Goal: Check status: Check status

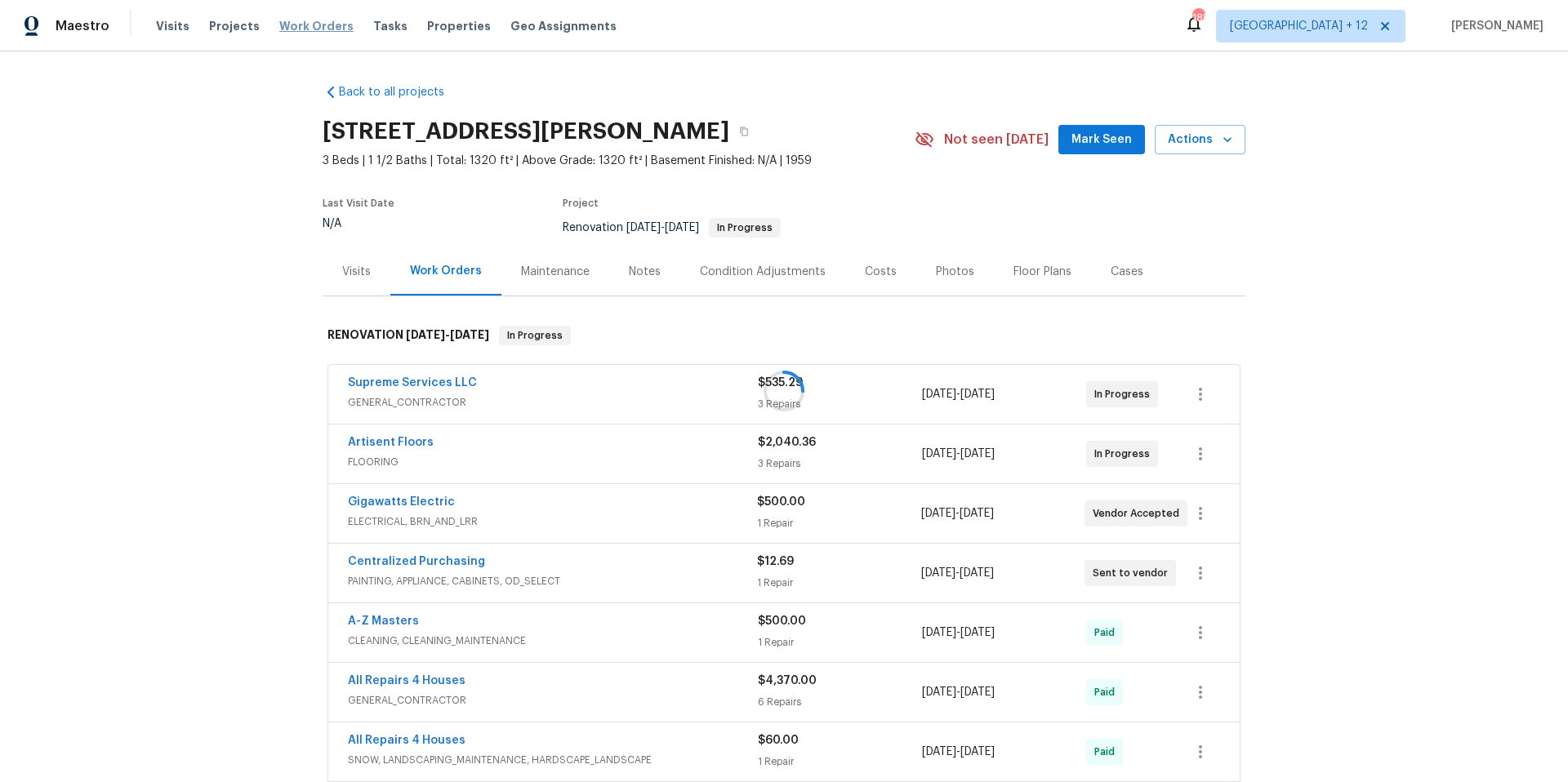
click at [304, 26] on div at bounding box center [784, 391] width 1568 height 782
click at [320, 27] on span "Work Orders" at bounding box center [316, 26] width 74 height 16
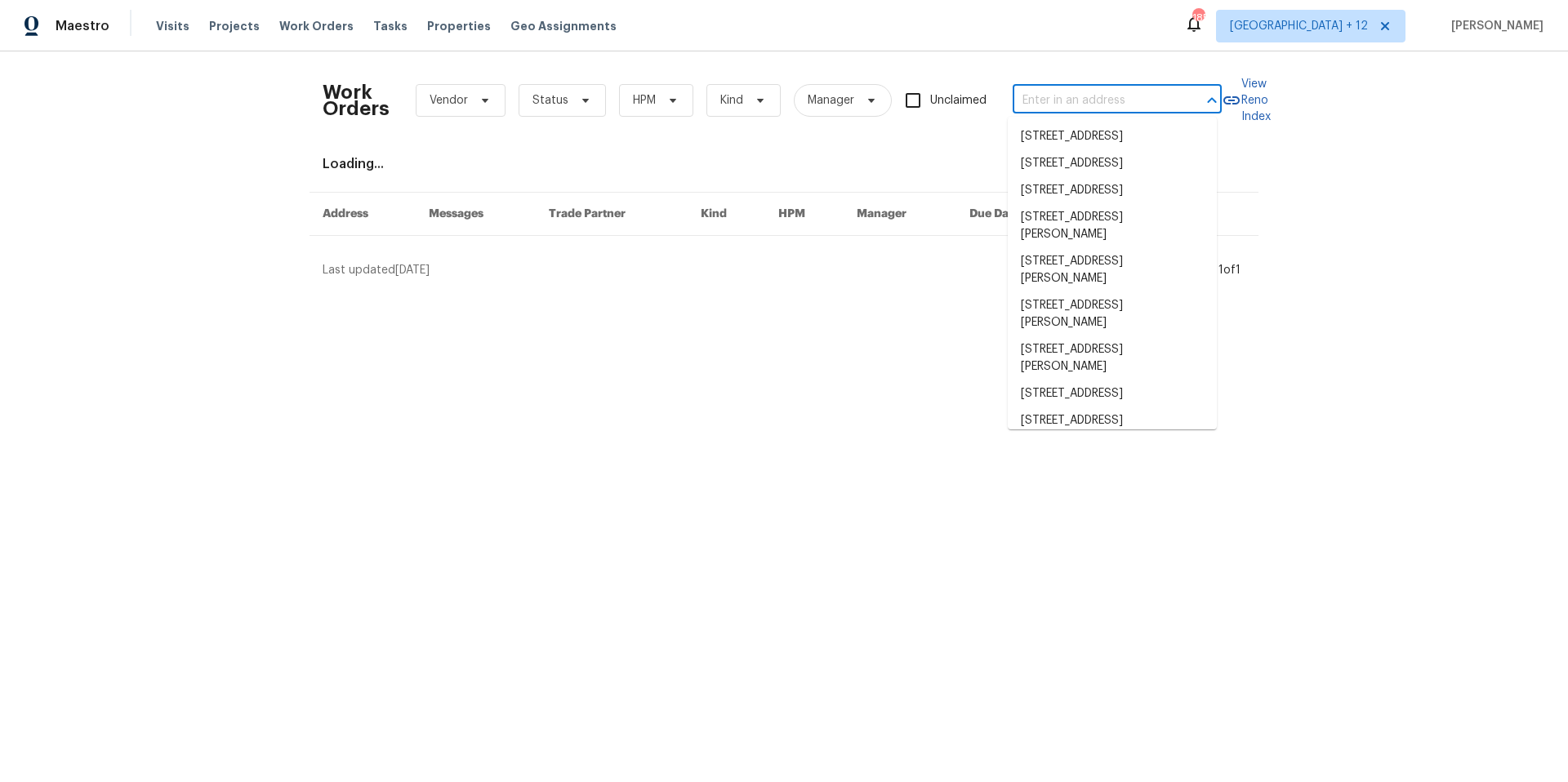
click at [1062, 95] on input "text" at bounding box center [1093, 100] width 163 height 26
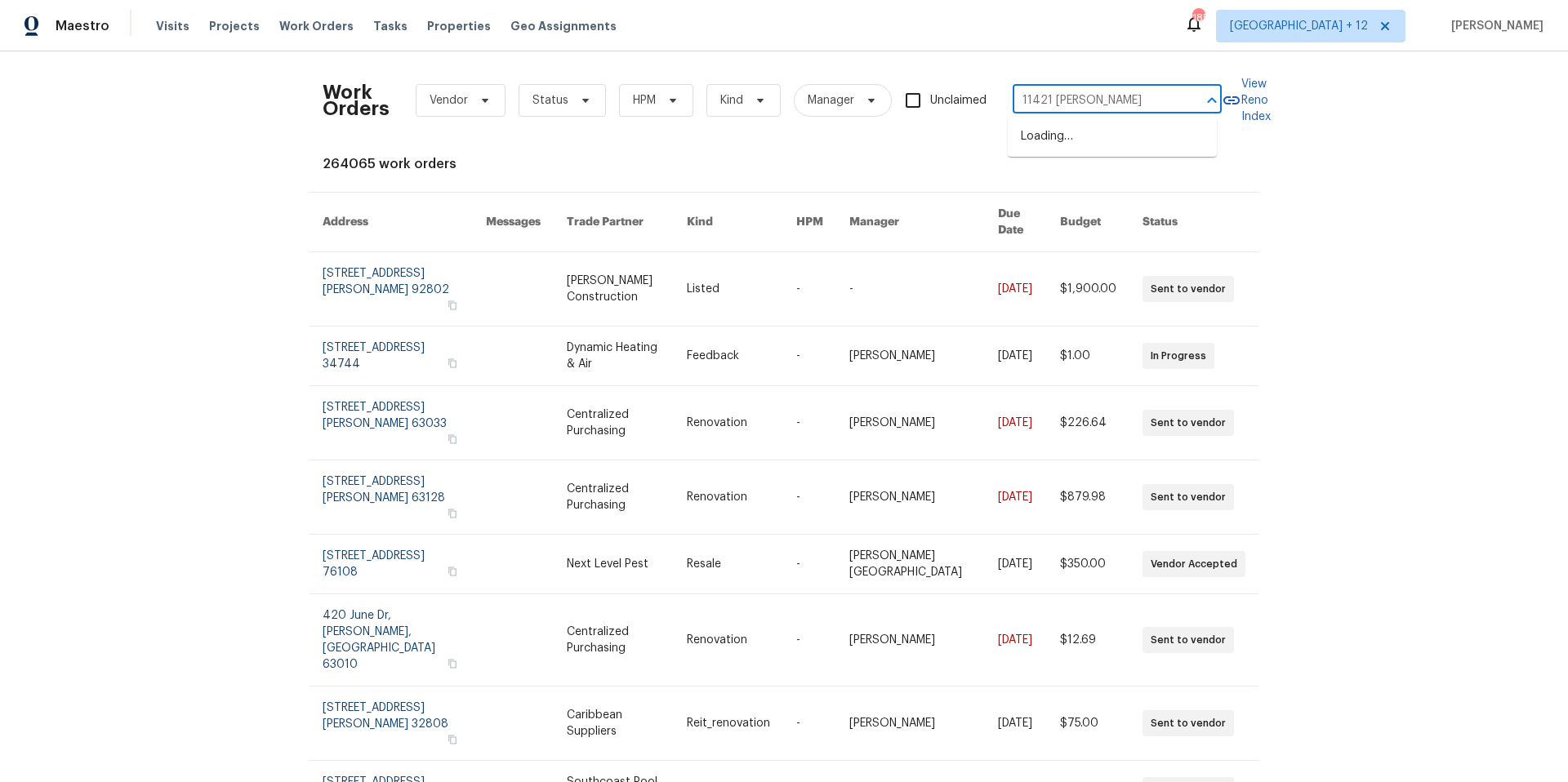
type input "11421 [PERSON_NAME]"
click at [1101, 140] on li "[STREET_ADDRESS][PERSON_NAME]" at bounding box center [1112, 145] width 209 height 44
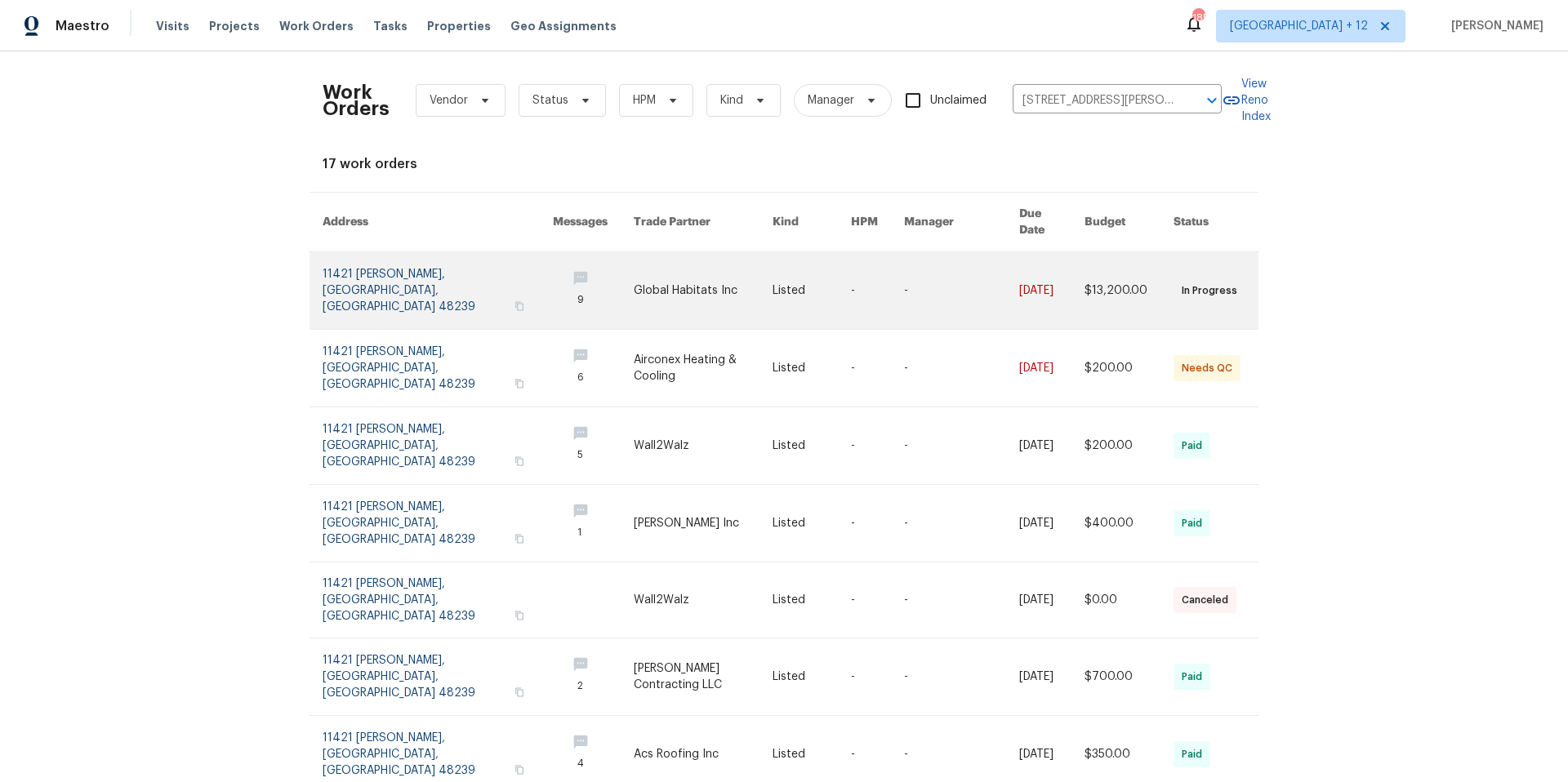
click at [414, 269] on link at bounding box center [437, 290] width 230 height 76
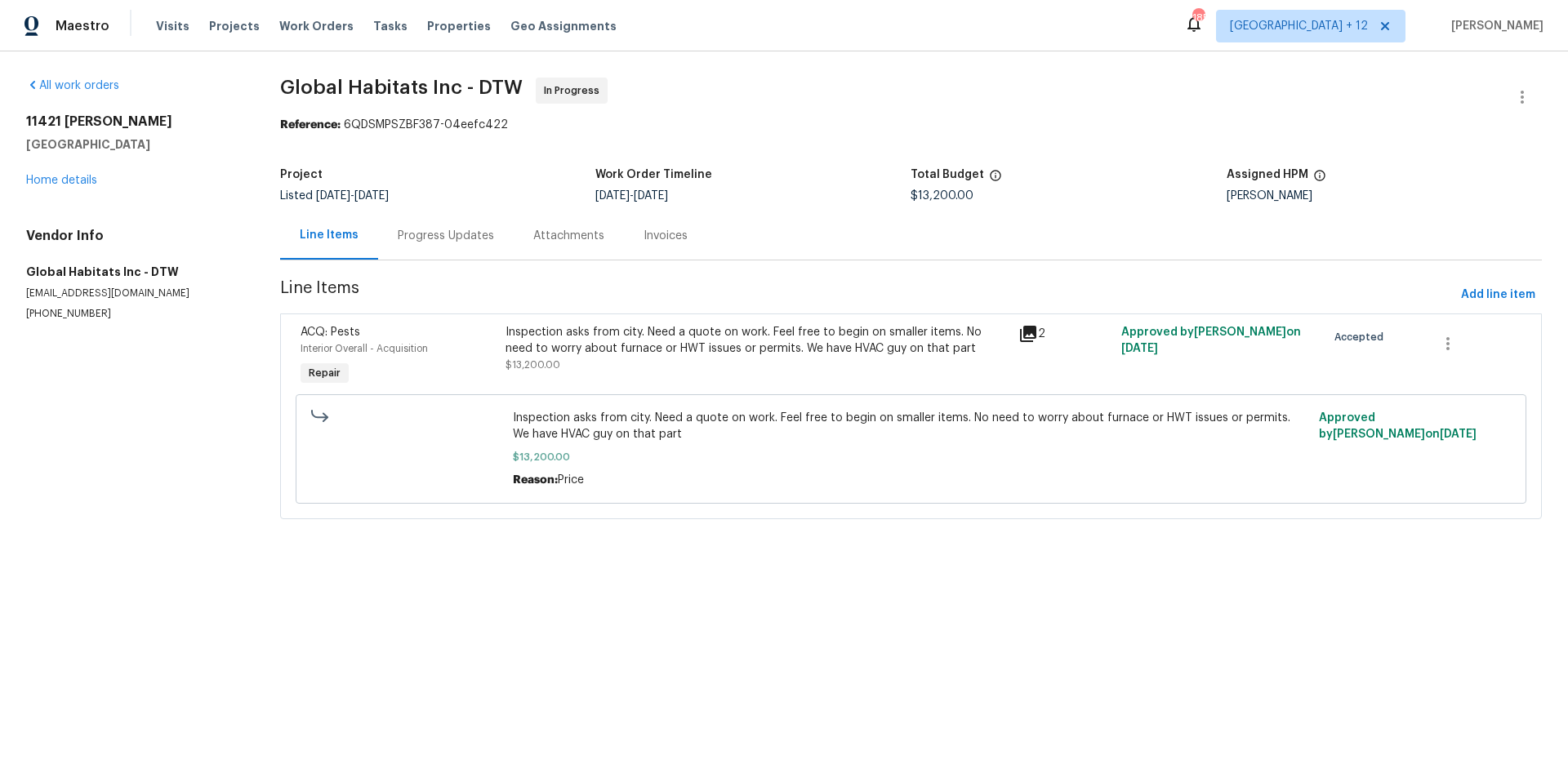
click at [465, 250] on div "Progress Updates" at bounding box center [446, 235] width 136 height 48
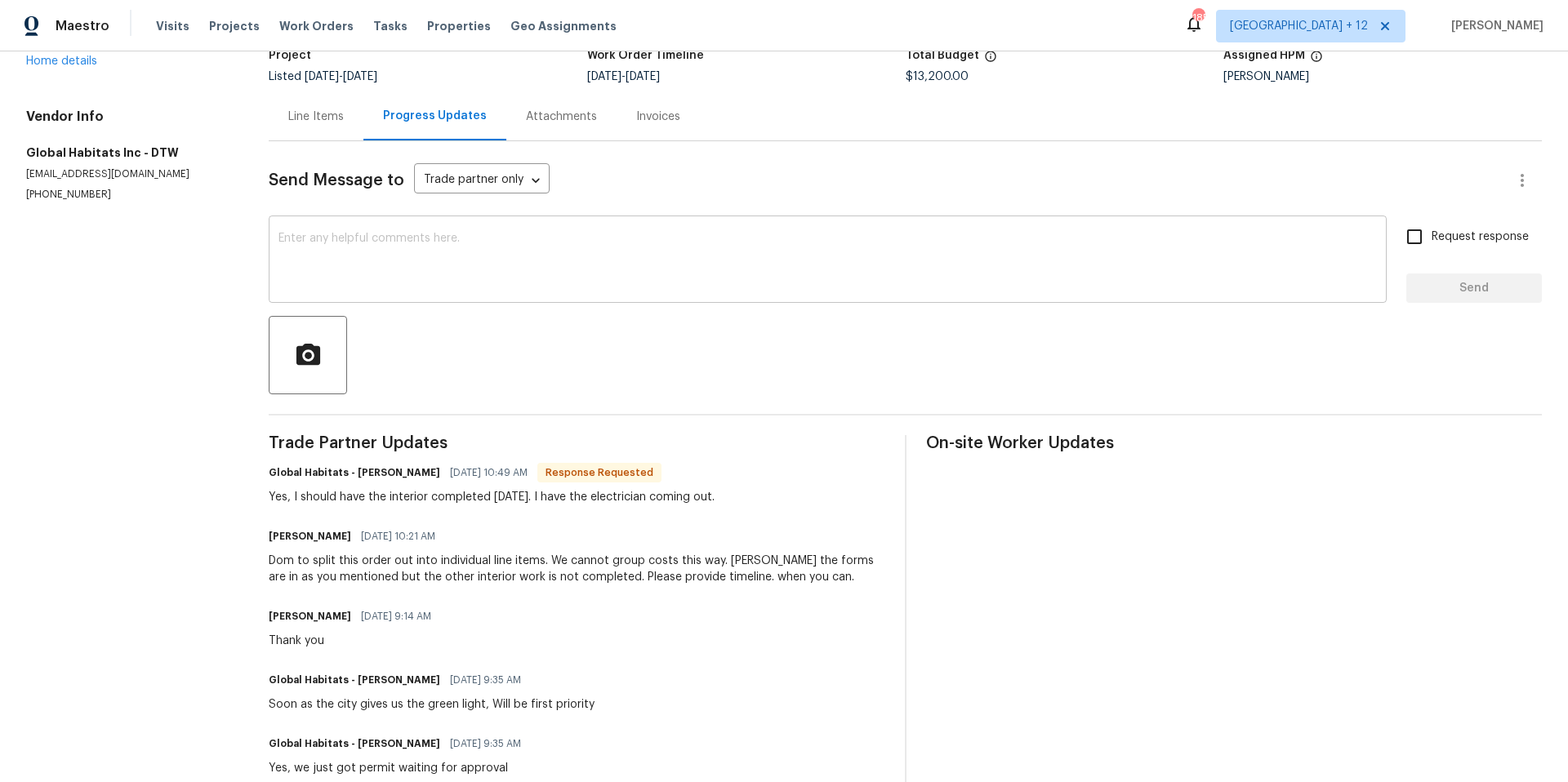
scroll to position [177, 0]
